Goal: Task Accomplishment & Management: Use online tool/utility

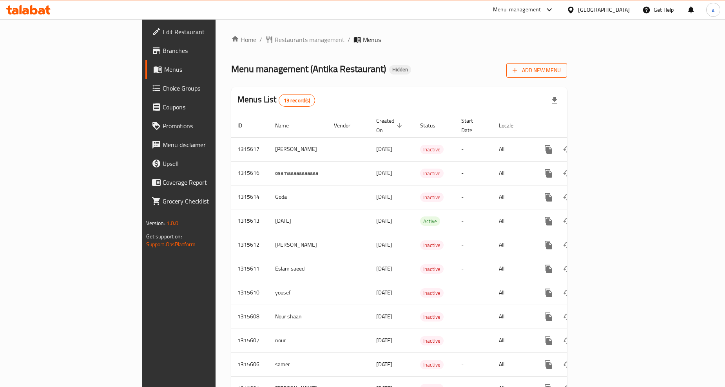
click at [560, 69] on span "Add New Menu" at bounding box center [536, 70] width 48 height 10
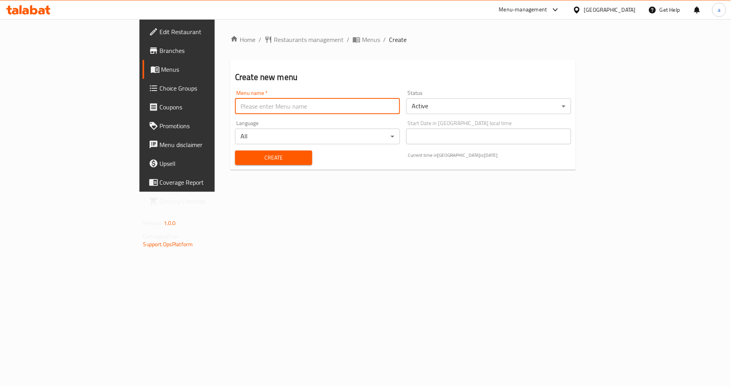
click at [271, 108] on input "text" at bounding box center [317, 106] width 165 height 16
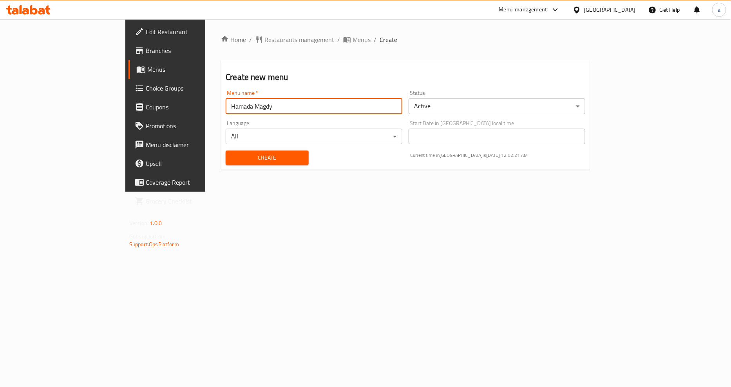
type input "Hamada Magdy"
click at [246, 161] on span "Create" at bounding box center [267, 158] width 70 height 10
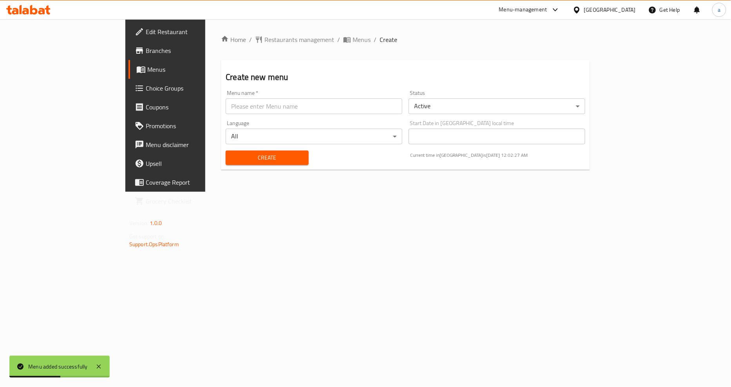
click at [147, 71] on span "Menus" at bounding box center [194, 69] width 94 height 9
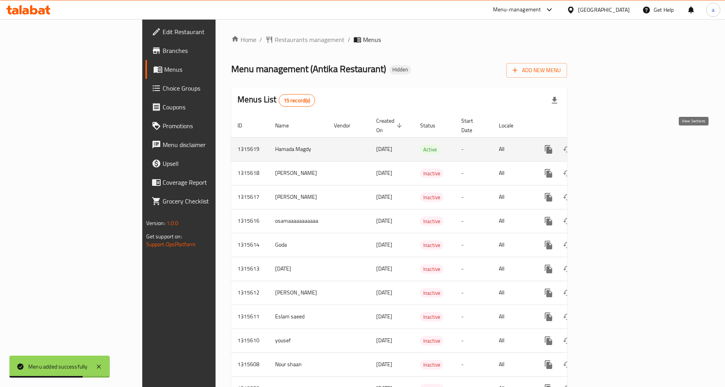
click at [608, 146] on icon "enhanced table" at bounding box center [604, 149] width 7 height 7
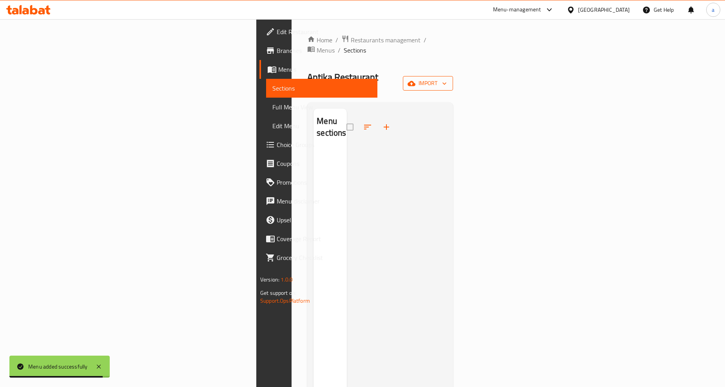
click at [447, 78] on span "import" at bounding box center [428, 83] width 38 height 10
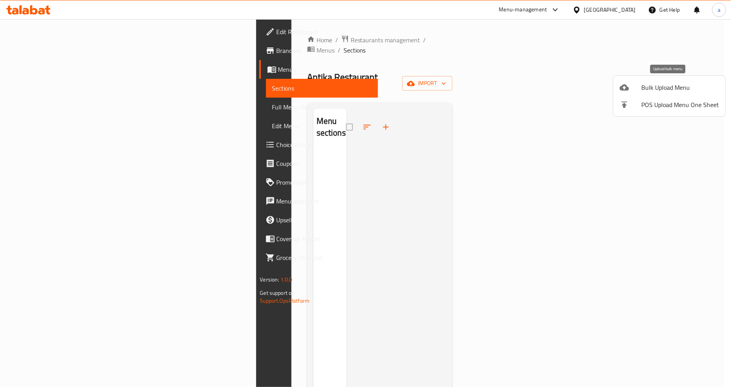
click at [641, 91] on div at bounding box center [631, 87] width 22 height 9
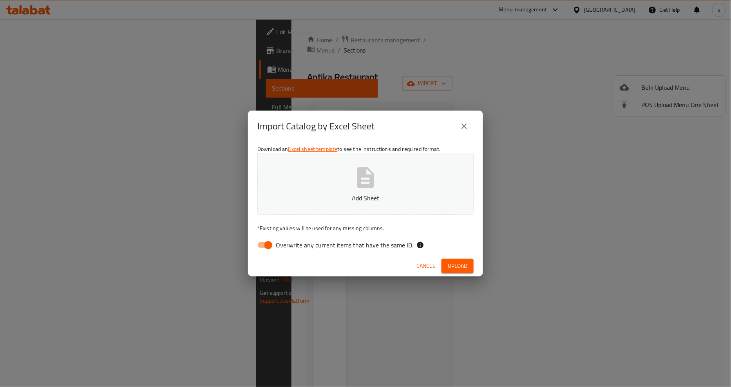
click at [263, 242] on input "Overwrite any current items that have the same ID." at bounding box center [268, 244] width 45 height 15
checkbox input "false"
click at [412, 186] on button "after .xlsx" at bounding box center [365, 184] width 216 height 62
click at [455, 268] on span "Upload" at bounding box center [458, 266] width 20 height 10
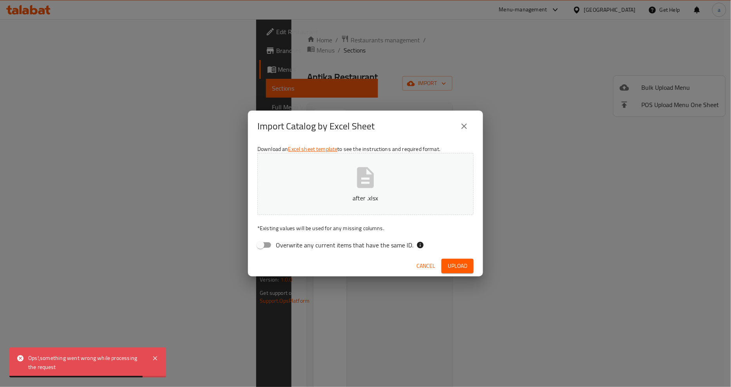
click at [425, 264] on span "Cancel" at bounding box center [425, 266] width 19 height 10
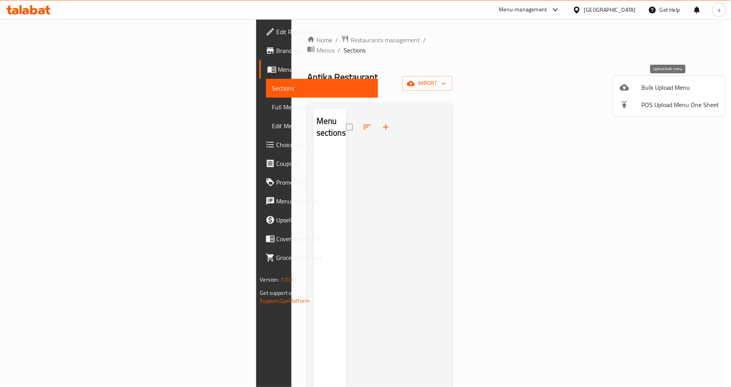
click at [678, 91] on span "Bulk Upload Menu" at bounding box center [681, 87] width 78 height 9
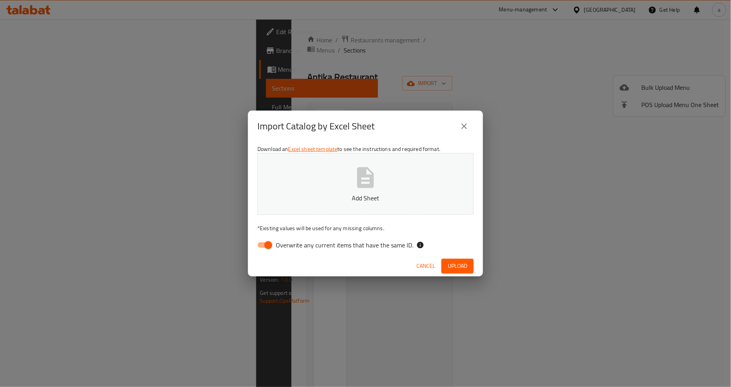
click at [276, 237] on div "Download an Excel sheet template to see the instructions and required format. A…" at bounding box center [365, 199] width 235 height 114
click at [265, 245] on input "Overwrite any current items that have the same ID." at bounding box center [268, 244] width 45 height 15
checkbox input "false"
click at [455, 269] on span "Upload" at bounding box center [458, 266] width 20 height 10
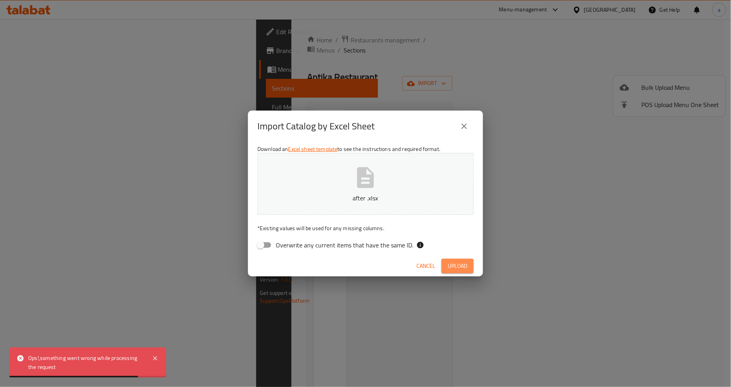
click at [453, 265] on span "Upload" at bounding box center [458, 266] width 20 height 10
click at [431, 265] on span "Cancel" at bounding box center [425, 266] width 19 height 10
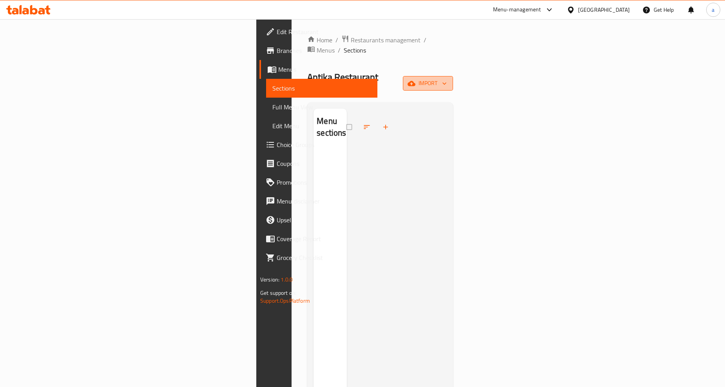
click at [447, 78] on span "import" at bounding box center [428, 83] width 38 height 10
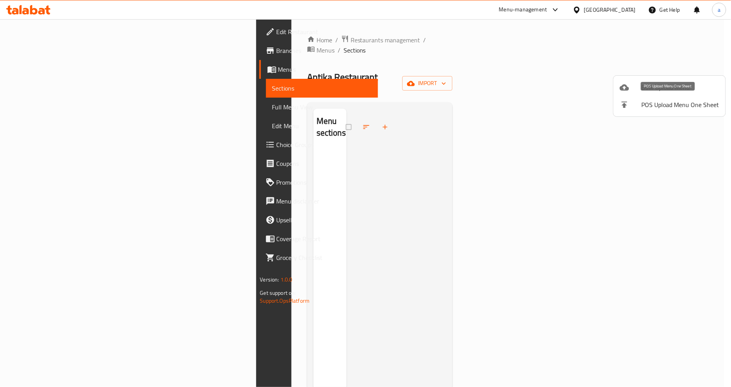
click at [671, 90] on span "Bulk Upload Menu" at bounding box center [681, 87] width 78 height 9
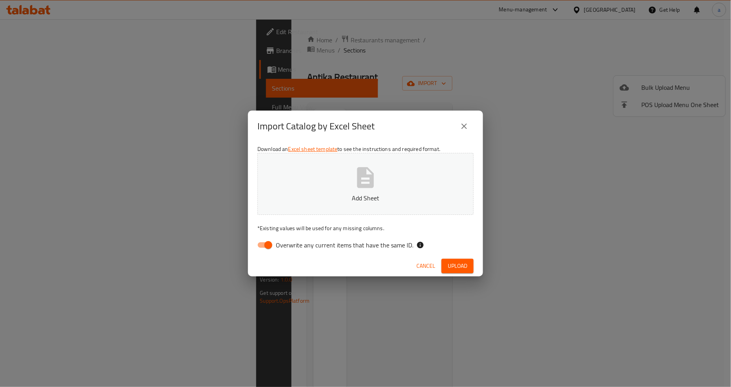
click at [287, 246] on span "Overwrite any current items that have the same ID." at bounding box center [344, 244] width 137 height 9
click at [287, 246] on input "Overwrite any current items that have the same ID." at bounding box center [268, 244] width 45 height 15
checkbox input "false"
click at [459, 272] on button "Upload" at bounding box center [457, 266] width 32 height 14
click at [457, 268] on span "Upload" at bounding box center [458, 266] width 20 height 10
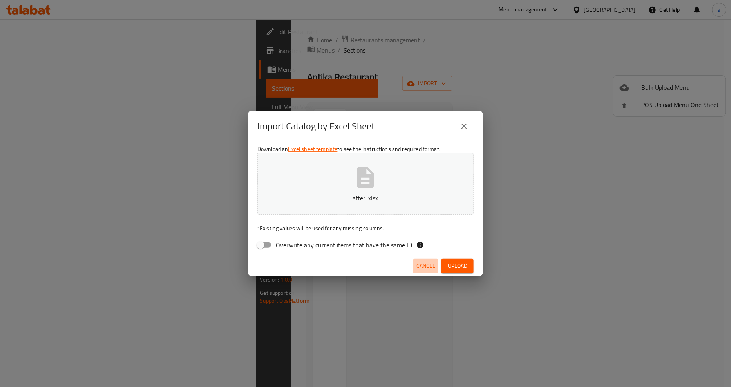
click at [426, 264] on span "Cancel" at bounding box center [425, 266] width 19 height 10
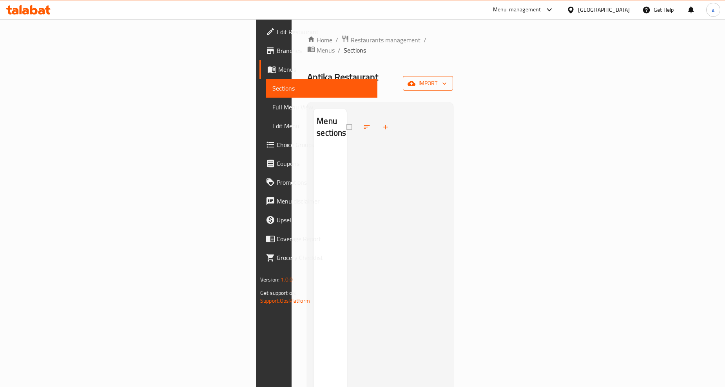
click at [447, 78] on span "import" at bounding box center [428, 83] width 38 height 10
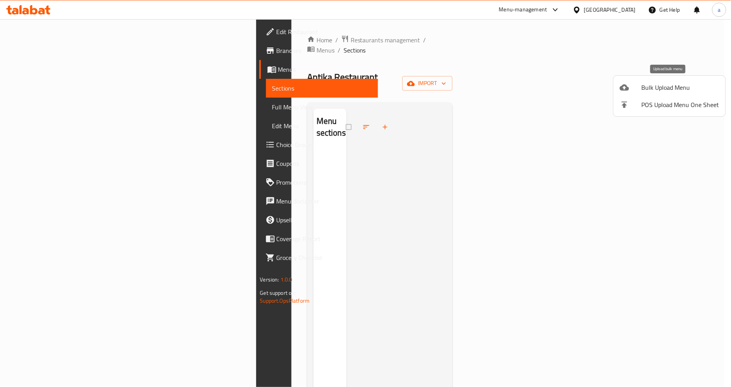
click at [639, 90] on div at bounding box center [631, 87] width 22 height 9
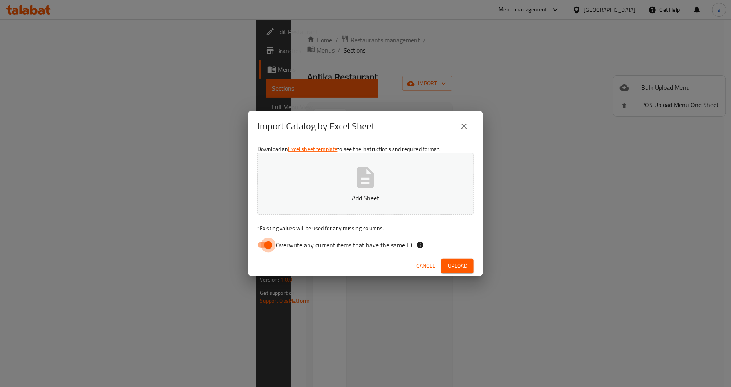
click at [269, 245] on input "Overwrite any current items that have the same ID." at bounding box center [268, 244] width 45 height 15
checkbox input "false"
click at [444, 263] on button "Upload" at bounding box center [457, 266] width 32 height 14
click at [461, 265] on span "Upload" at bounding box center [458, 266] width 20 height 10
click at [451, 263] on span "Upload" at bounding box center [458, 266] width 20 height 10
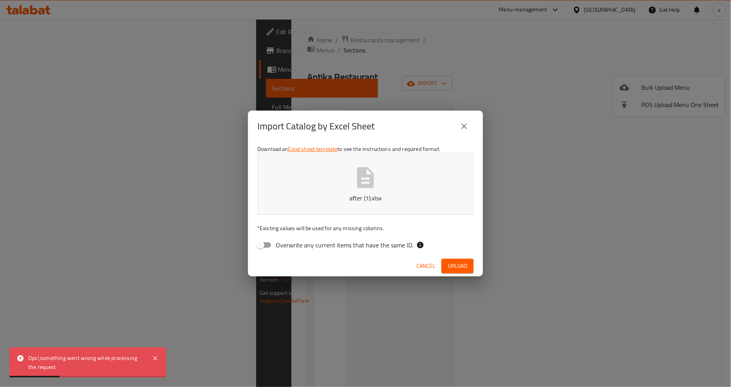
click at [420, 265] on span "Cancel" at bounding box center [425, 266] width 19 height 10
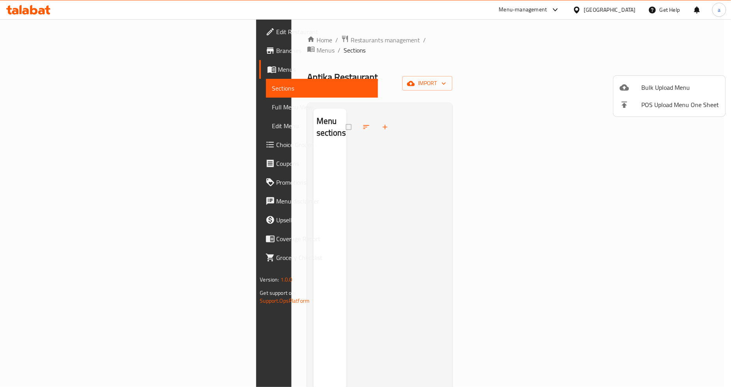
click at [438, 174] on div at bounding box center [365, 193] width 731 height 387
